Goal: Information Seeking & Learning: Find specific fact

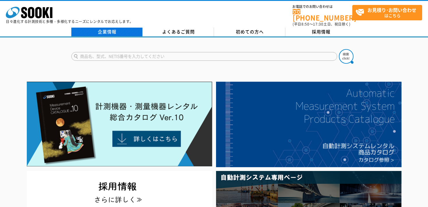
click at [109, 31] on link "企業情報" at bounding box center [106, 32] width 71 height 9
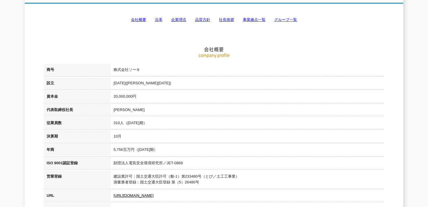
scroll to position [101, 0]
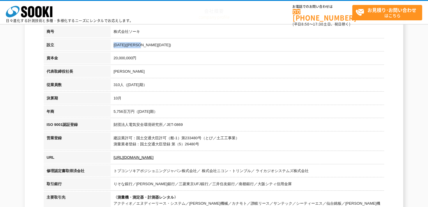
drag, startPoint x: 113, startPoint y: 44, endPoint x: 155, endPoint y: 44, distance: 42.0
click at [155, 44] on td "[DATE]([PERSON_NAME][DATE])" at bounding box center [248, 45] width 274 height 13
copy td "[DATE]([PERSON_NAME][DATE])"
drag, startPoint x: 113, startPoint y: 87, endPoint x: 159, endPoint y: 85, distance: 46.1
click at [159, 86] on td "310人（[DATE]期）" at bounding box center [248, 85] width 274 height 13
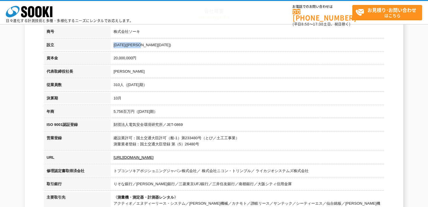
copy td "310人（[DATE]期）"
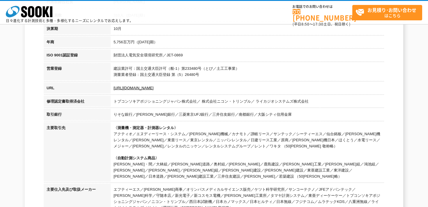
scroll to position [176, 0]
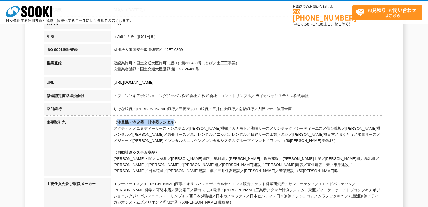
drag, startPoint x: 119, startPoint y: 121, endPoint x: 175, endPoint y: 122, distance: 56.0
click at [175, 122] on span "〈測量機・測定器・計測器レンタル〉" at bounding box center [146, 122] width 64 height 4
copy span "測量機・測定器・計測器レンタル"
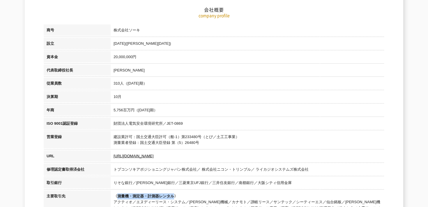
scroll to position [0, 0]
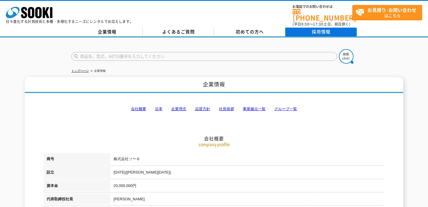
click at [304, 29] on link "採用情報" at bounding box center [321, 32] width 71 height 9
